Goal: Task Accomplishment & Management: Use online tool/utility

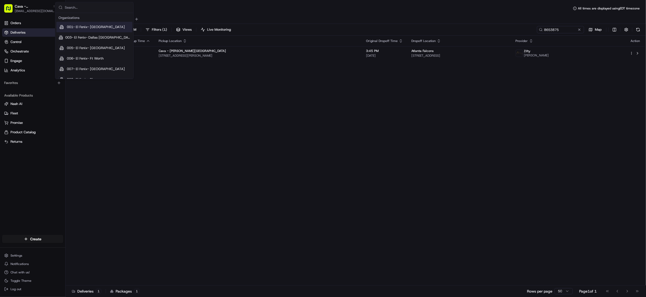
click at [78, 7] on input "text" at bounding box center [98, 7] width 66 height 10
type input "walmart"
click at [92, 72] on span "Walmart US Stores" at bounding box center [81, 72] width 29 height 5
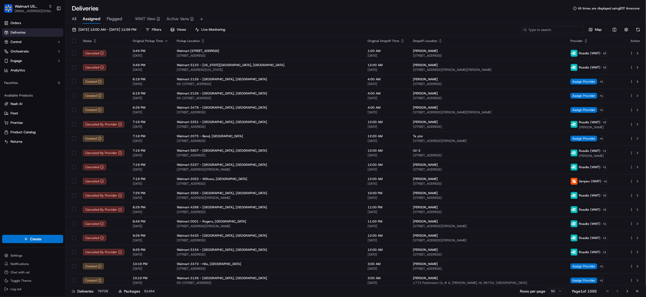
click at [548, 29] on input at bounding box center [552, 29] width 63 height 7
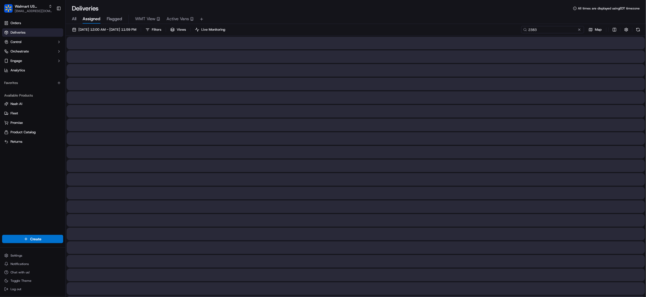
click at [529, 31] on input "2383" at bounding box center [552, 29] width 63 height 7
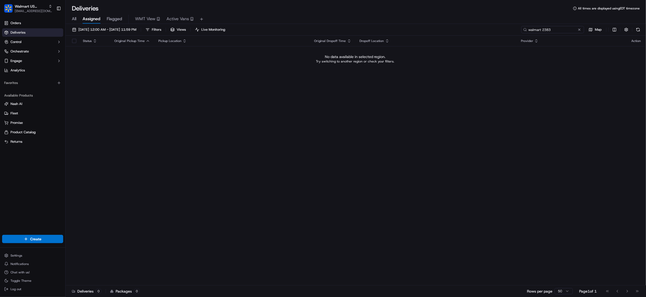
click at [548, 31] on input "walmart 2383" at bounding box center [552, 29] width 63 height 7
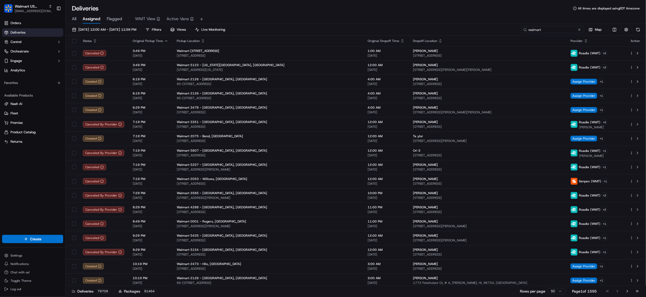
type input "walmart"
click at [460, 291] on div "Deliveries 79709 Packages 91464 Rows per page 50 Page 1 of 1595 Go to first pag…" at bounding box center [356, 291] width 581 height 12
